Goal: Information Seeking & Learning: Learn about a topic

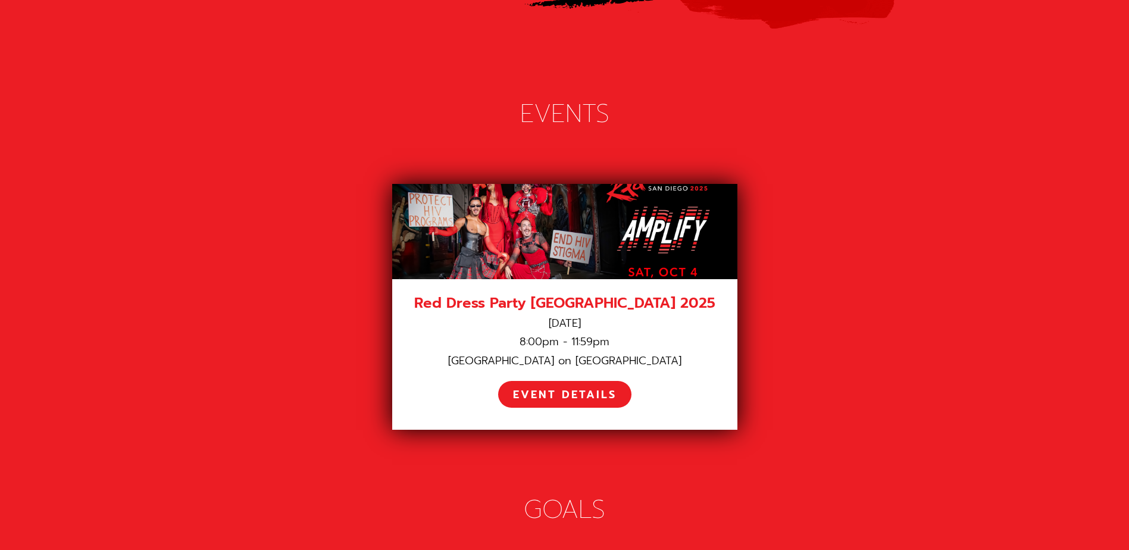
scroll to position [1607, 0]
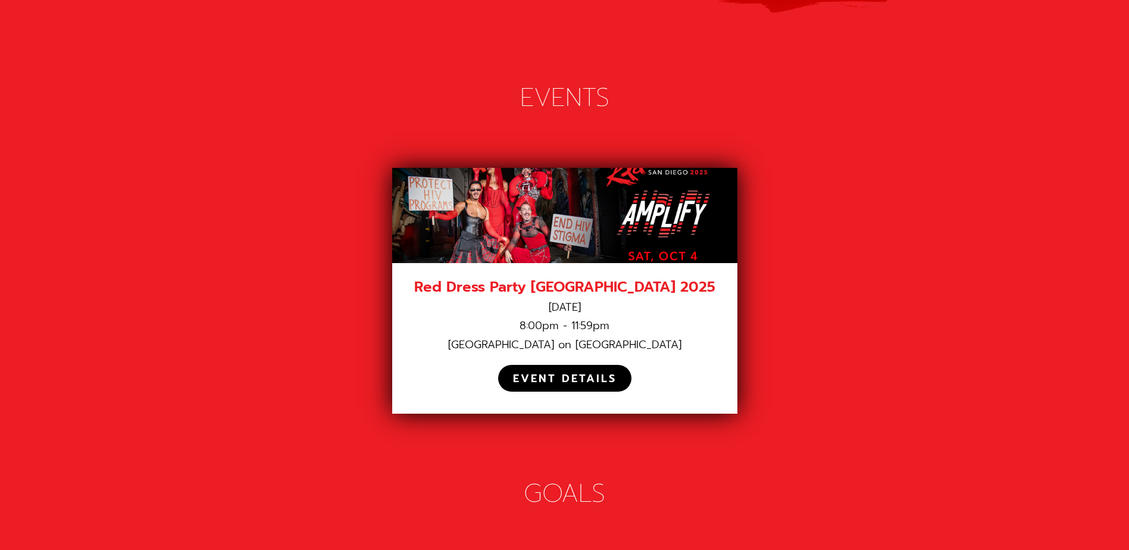
click at [565, 372] on div "EVENT DETAILS" at bounding box center [565, 379] width 104 height 14
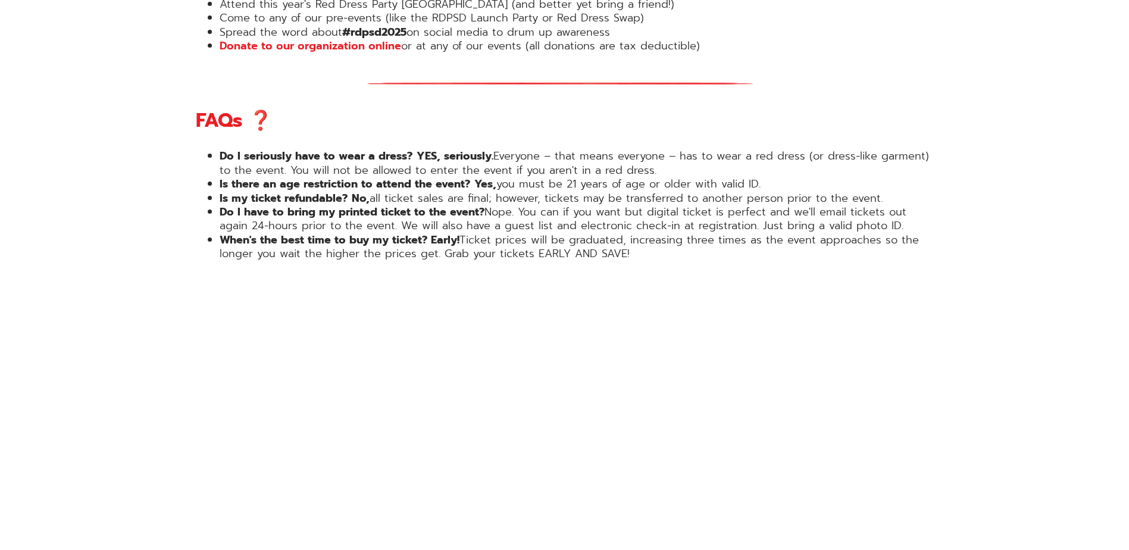
scroll to position [1488, 0]
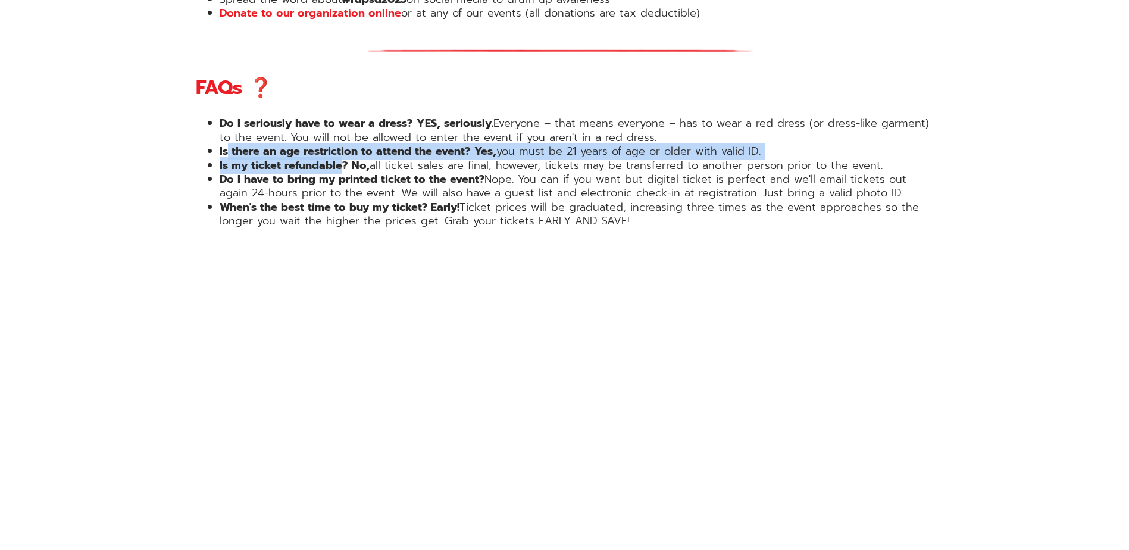
drag, startPoint x: 263, startPoint y: 116, endPoint x: 346, endPoint y: 124, distance: 83.1
click at [346, 124] on ul "Do I seriously have to wear a dress? YES, seriously. Everyone – that means ever…" at bounding box center [565, 172] width 738 height 111
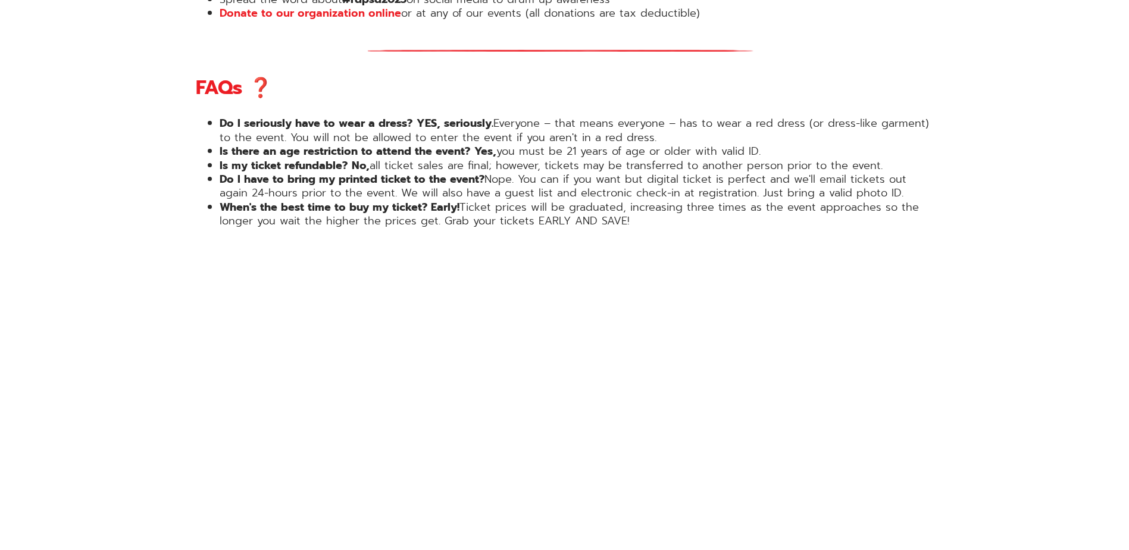
drag, startPoint x: 346, startPoint y: 124, endPoint x: 181, endPoint y: 183, distance: 174.8
click at [181, 183] on div "Get Tickets Eleven Years of Red Dress Party [GEOGRAPHIC_DATA]! Red Dress Party …" at bounding box center [565, 136] width 774 height 2584
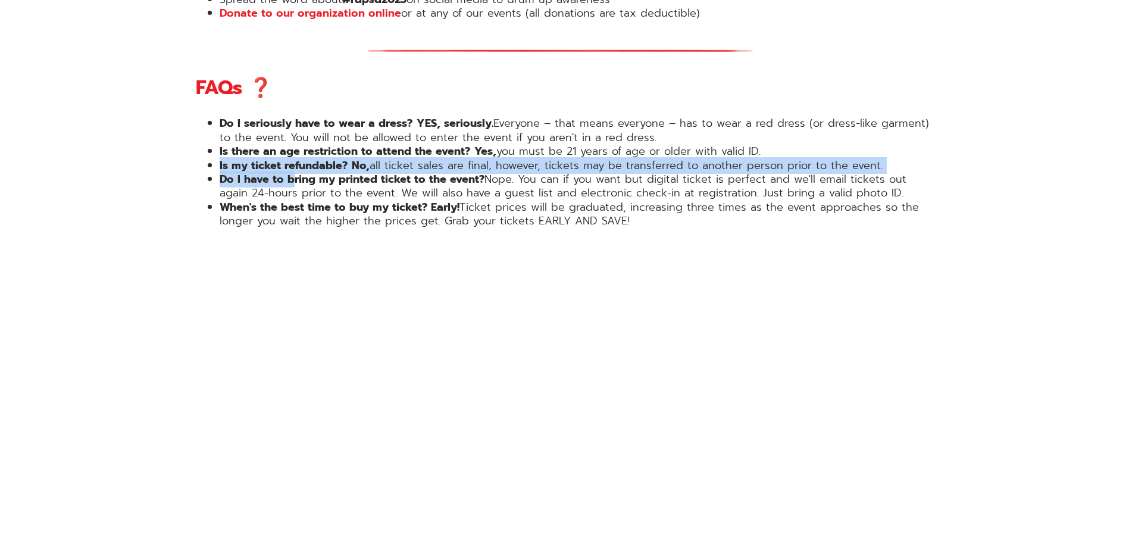
drag, startPoint x: 229, startPoint y: 120, endPoint x: 308, endPoint y: 134, distance: 80.3
click at [308, 134] on ul "Do I seriously have to wear a dress? YES, seriously. Everyone – that means ever…" at bounding box center [565, 172] width 738 height 111
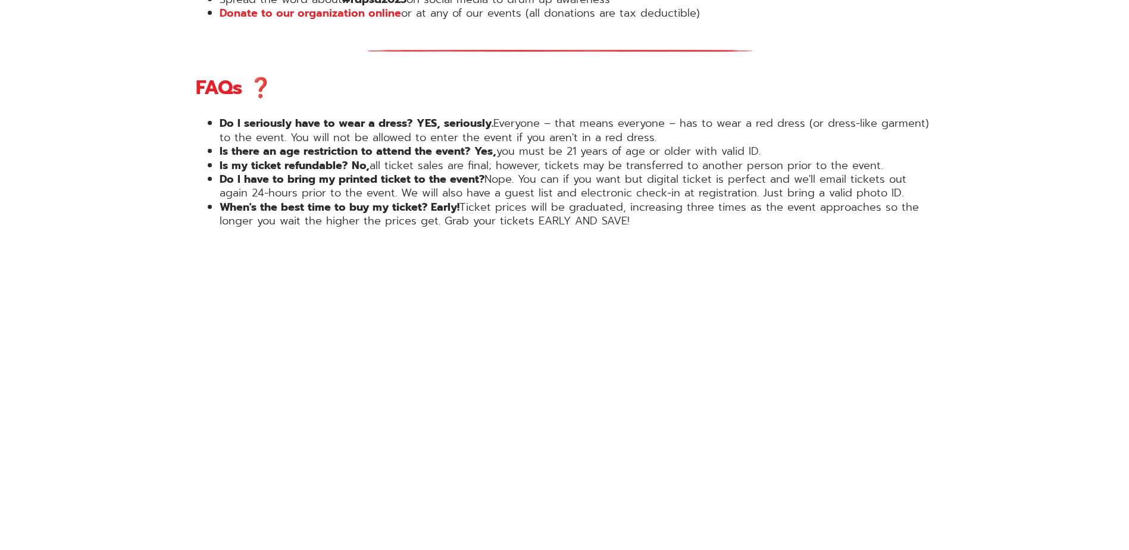
drag, startPoint x: 308, startPoint y: 134, endPoint x: 199, endPoint y: 186, distance: 120.6
click at [192, 190] on div "Get Tickets Eleven Years of Red Dress Party [GEOGRAPHIC_DATA]! Red Dress Party …" at bounding box center [565, 136] width 774 height 2584
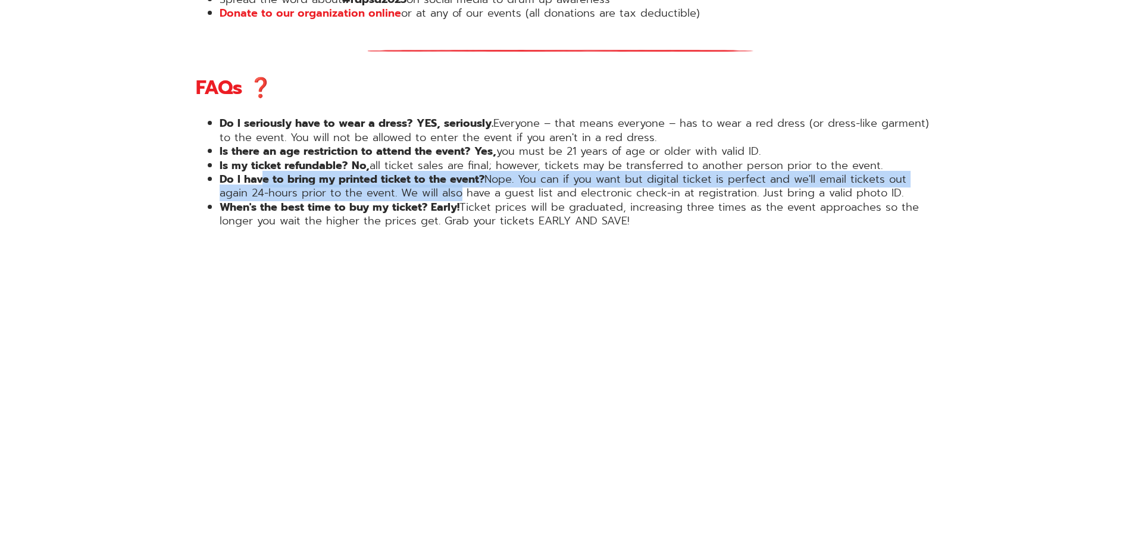
drag, startPoint x: 264, startPoint y: 134, endPoint x: 464, endPoint y: 149, distance: 199.9
click at [464, 173] on li "Do I have to bring my printed ticket to the event? Nope. You can if you want bu…" at bounding box center [577, 187] width 714 height 28
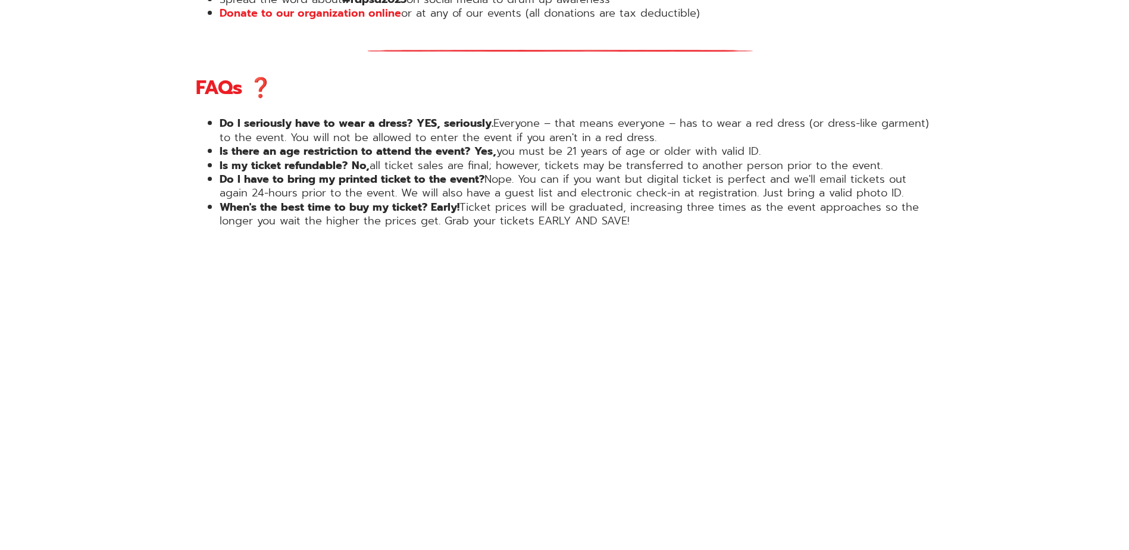
click at [231, 220] on div "Eleven Years of Red Dress Party [GEOGRAPHIC_DATA]! Red Dress Party [GEOGRAPHIC_…" at bounding box center [565, 206] width 738 height 1924
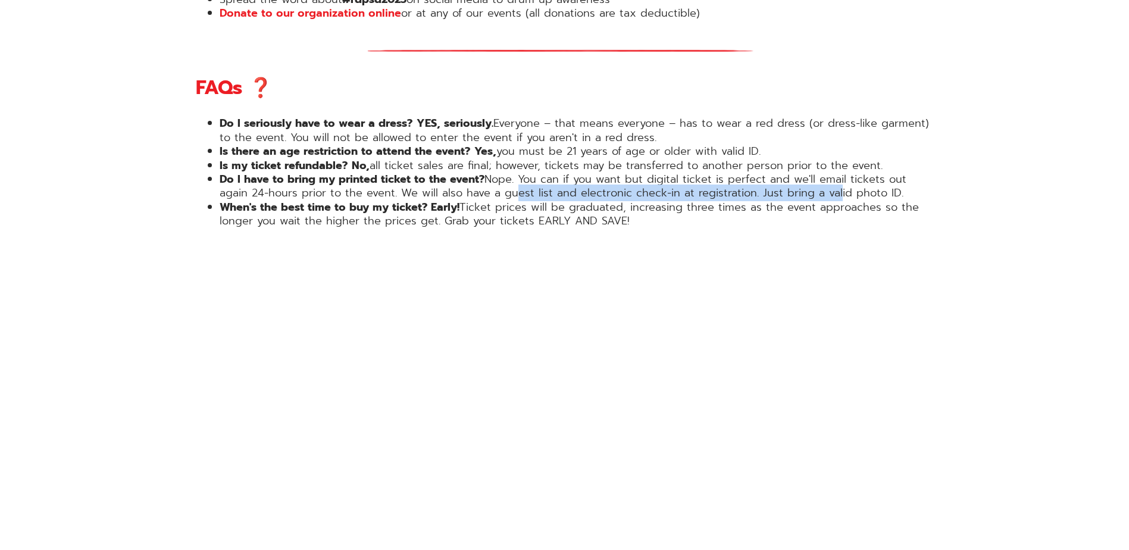
drag, startPoint x: 530, startPoint y: 155, endPoint x: 832, endPoint y: 152, distance: 302.9
click at [832, 173] on li "Do I have to bring my printed ticket to the event? Nope. You can if you want bu…" at bounding box center [577, 187] width 714 height 28
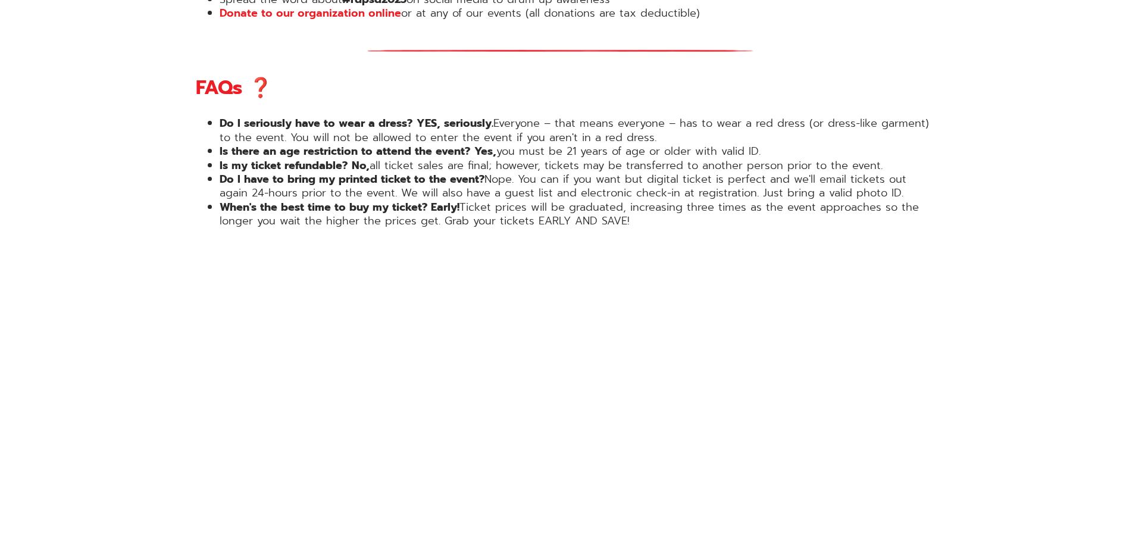
click at [255, 199] on strong "When's the best time to buy my ticket? Early!" at bounding box center [340, 207] width 240 height 17
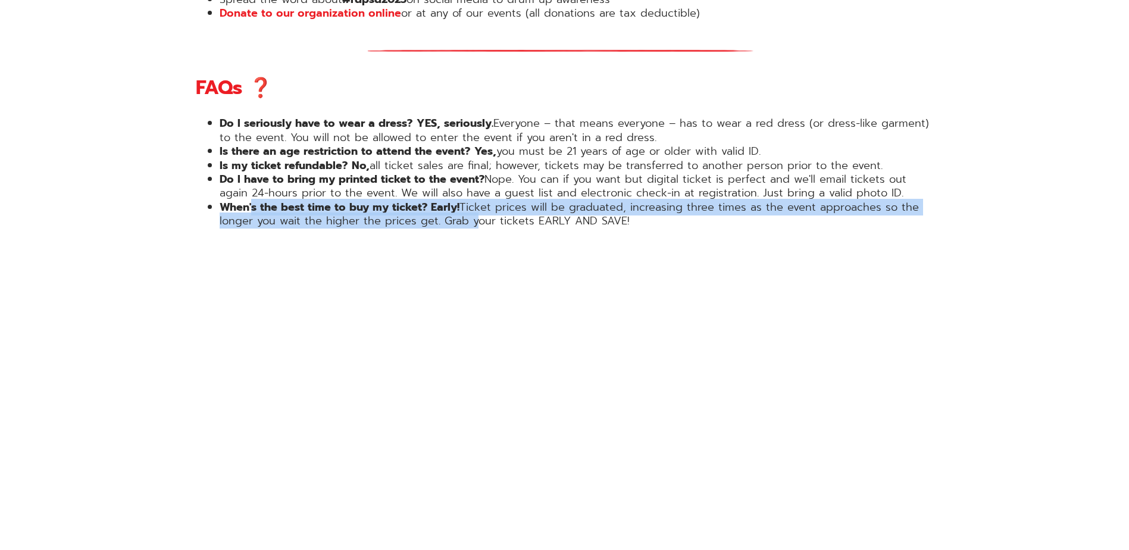
drag, startPoint x: 366, startPoint y: 169, endPoint x: 478, endPoint y: 174, distance: 112.0
click at [478, 201] on li "When's the best time to buy my ticket? Early! Ticket prices will be graduated, …" at bounding box center [577, 215] width 714 height 28
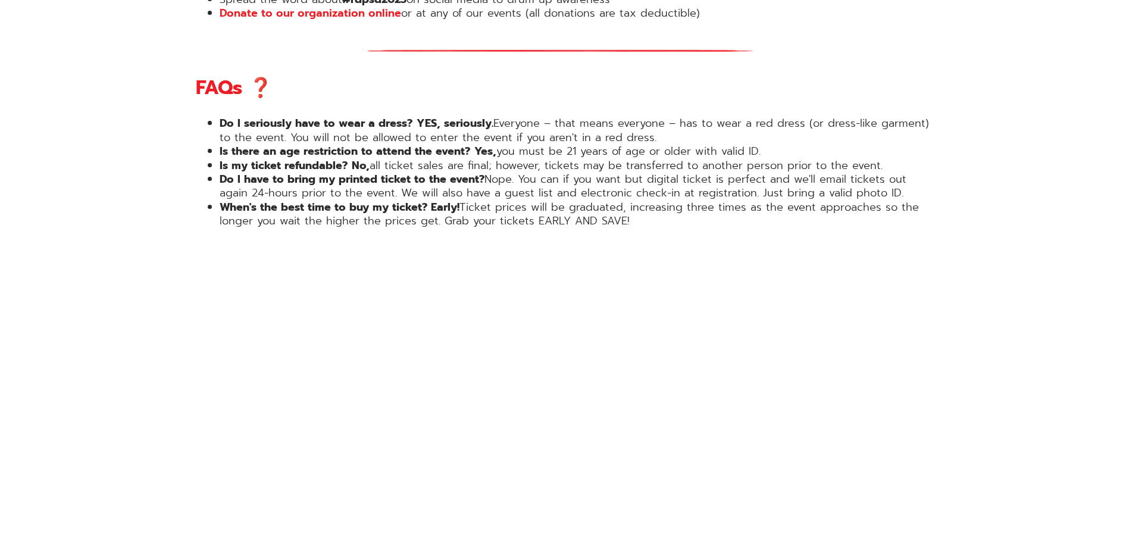
click at [101, 243] on div "Get Tickets Eleven Years of Red Dress Party [GEOGRAPHIC_DATA]! Red Dress Party …" at bounding box center [564, 162] width 1129 height 2707
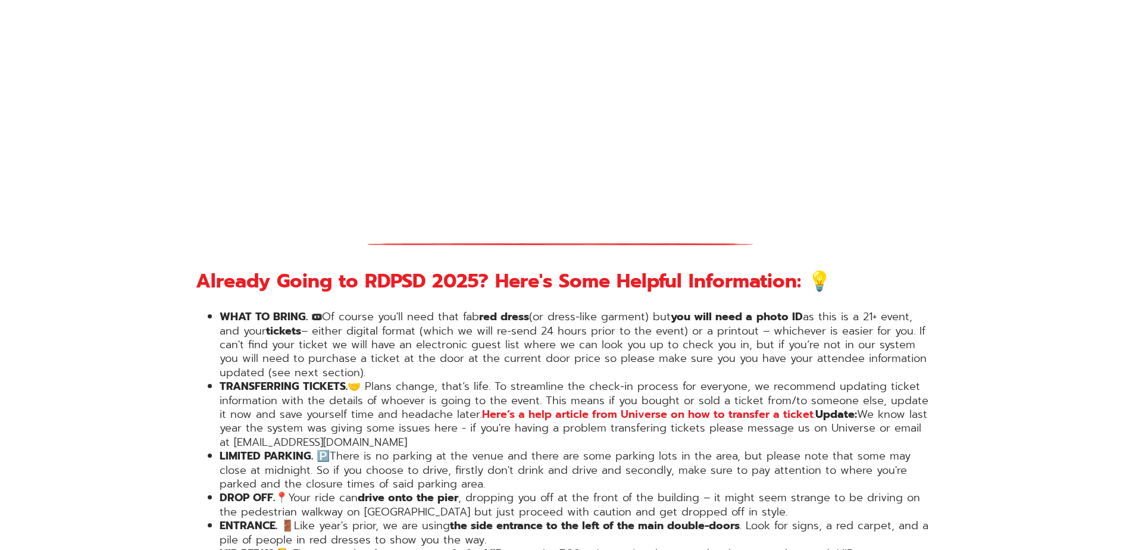
scroll to position [1845, 0]
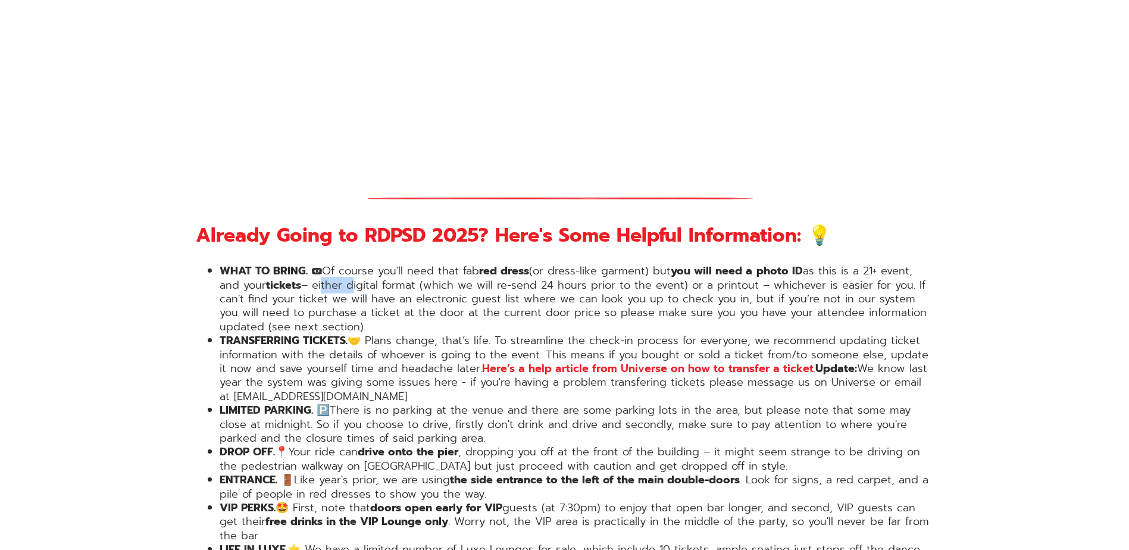
drag, startPoint x: 328, startPoint y: 244, endPoint x: 360, endPoint y: 245, distance: 32.1
click at [360, 264] on li "WHAT TO BRING. 🎟 Of course you'll need that fab red dress (or dress-like garmen…" at bounding box center [577, 299] width 714 height 70
drag, startPoint x: 360, startPoint y: 245, endPoint x: 378, endPoint y: 294, distance: 52.7
click at [378, 334] on li "TRANSFERRING TICKETS. 🤝 Plans change, that’s life. To streamline the check-in p…" at bounding box center [577, 369] width 714 height 70
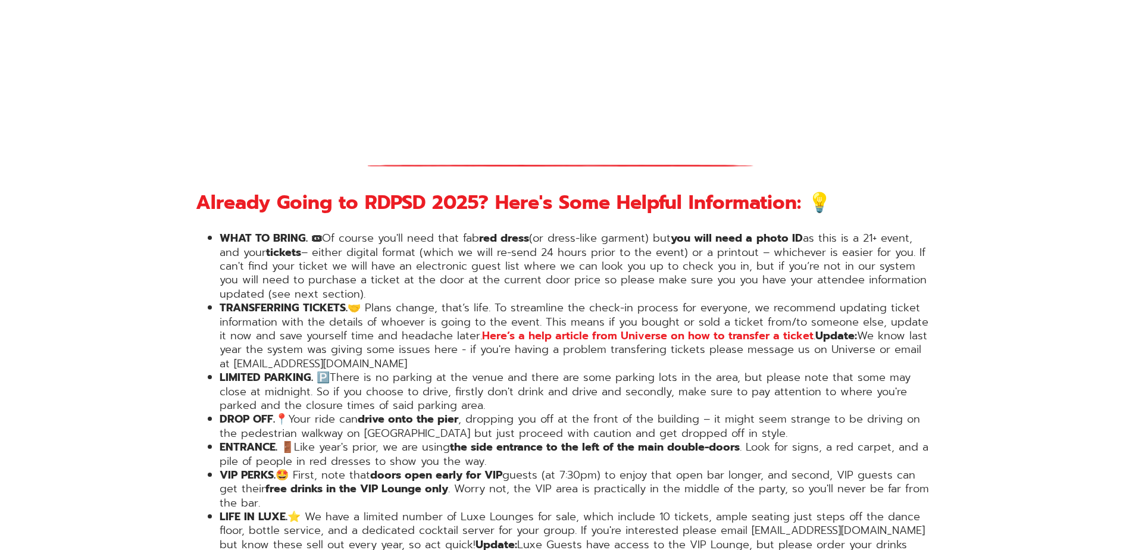
scroll to position [1904, 0]
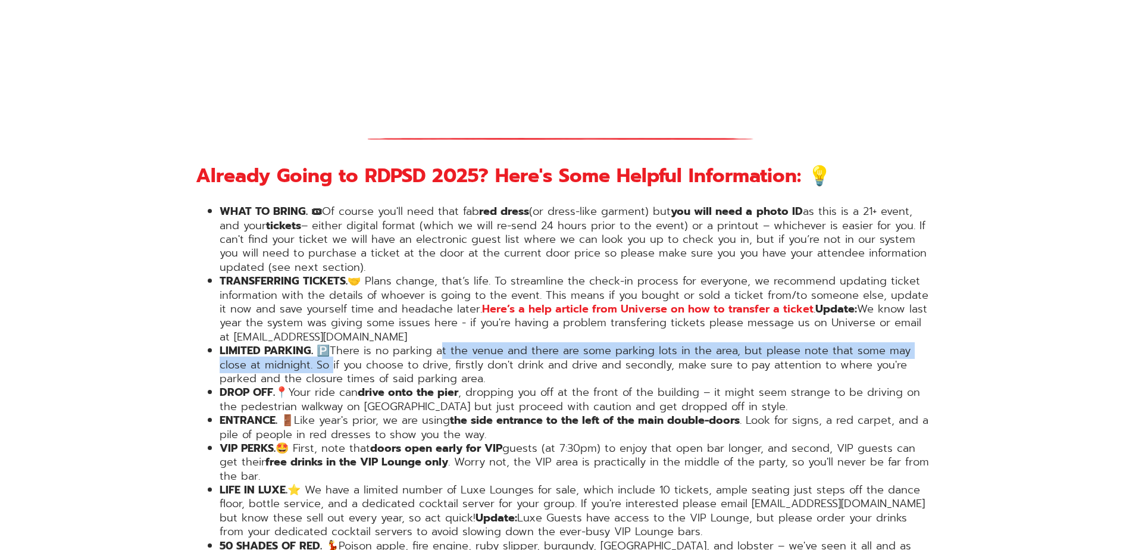
drag, startPoint x: 328, startPoint y: 316, endPoint x: 440, endPoint y: 315, distance: 112.5
click at [440, 344] on li "LIMITED PARKING. 🅿️ There is no parking at the venue and there are some parking…" at bounding box center [577, 365] width 714 height 42
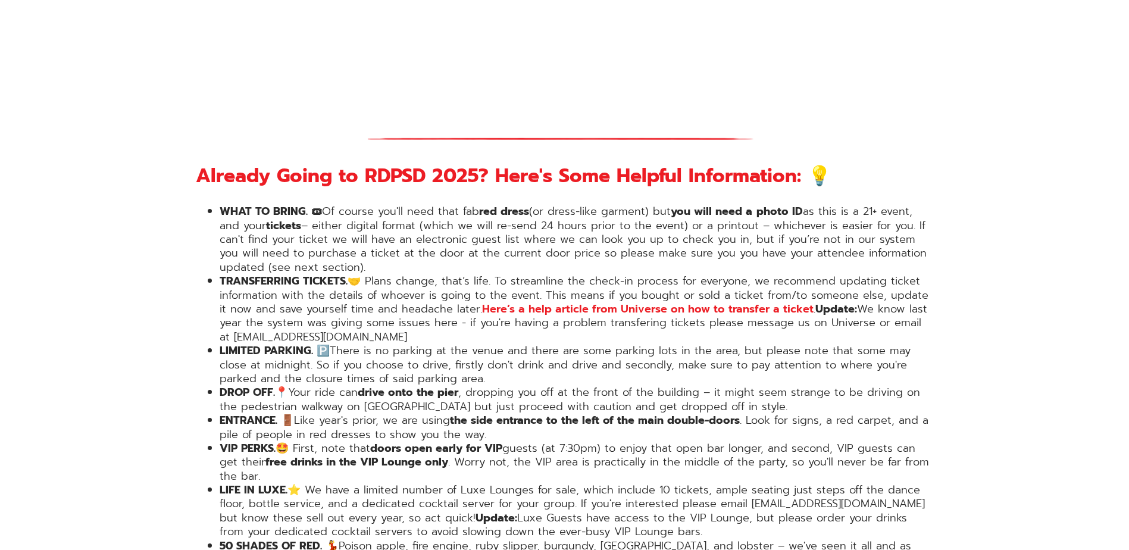
drag, startPoint x: 440, startPoint y: 315, endPoint x: 505, endPoint y: 339, distance: 69.1
click at [505, 344] on li "LIMITED PARKING. 🅿️ There is no parking at the venue and there are some parking…" at bounding box center [577, 365] width 714 height 42
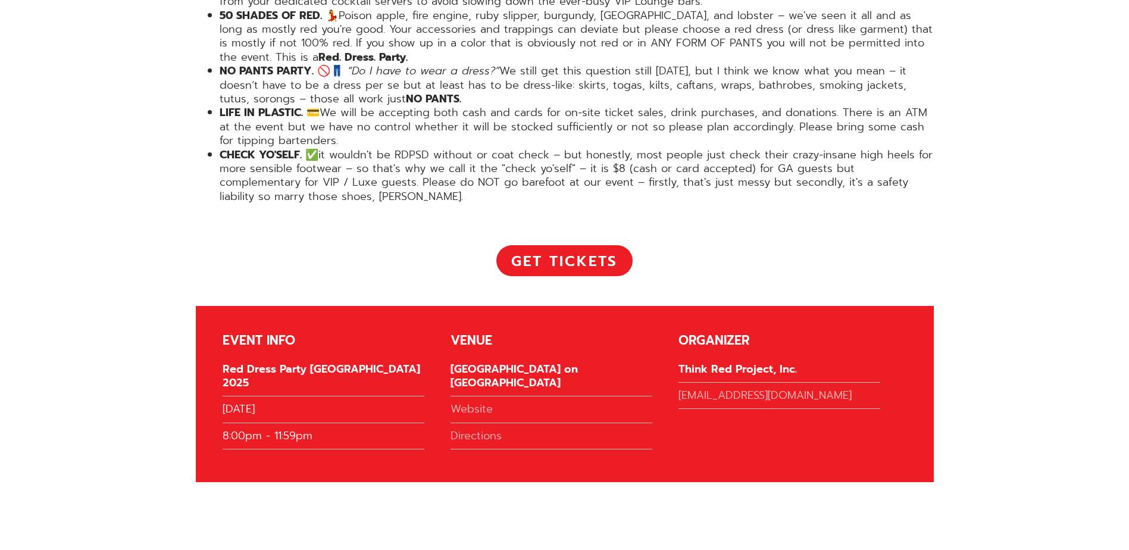
scroll to position [2499, 0]
